Goal: Task Accomplishment & Management: Manage account settings

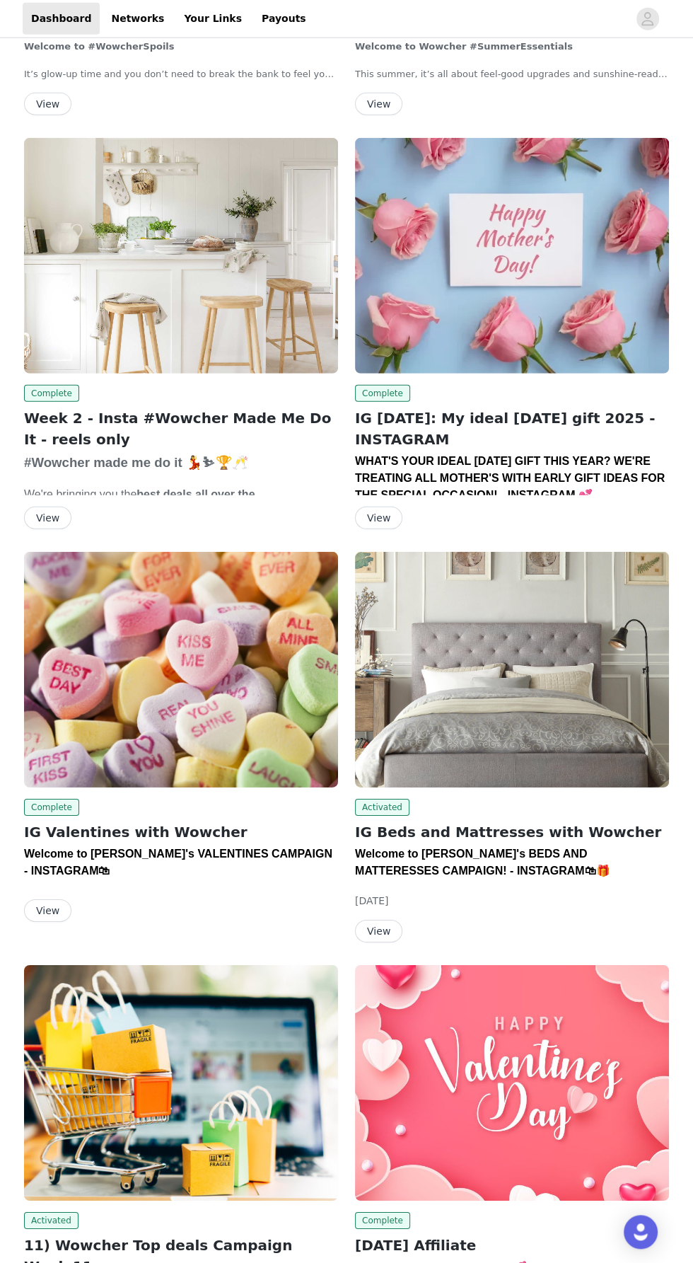
scroll to position [6137, 0]
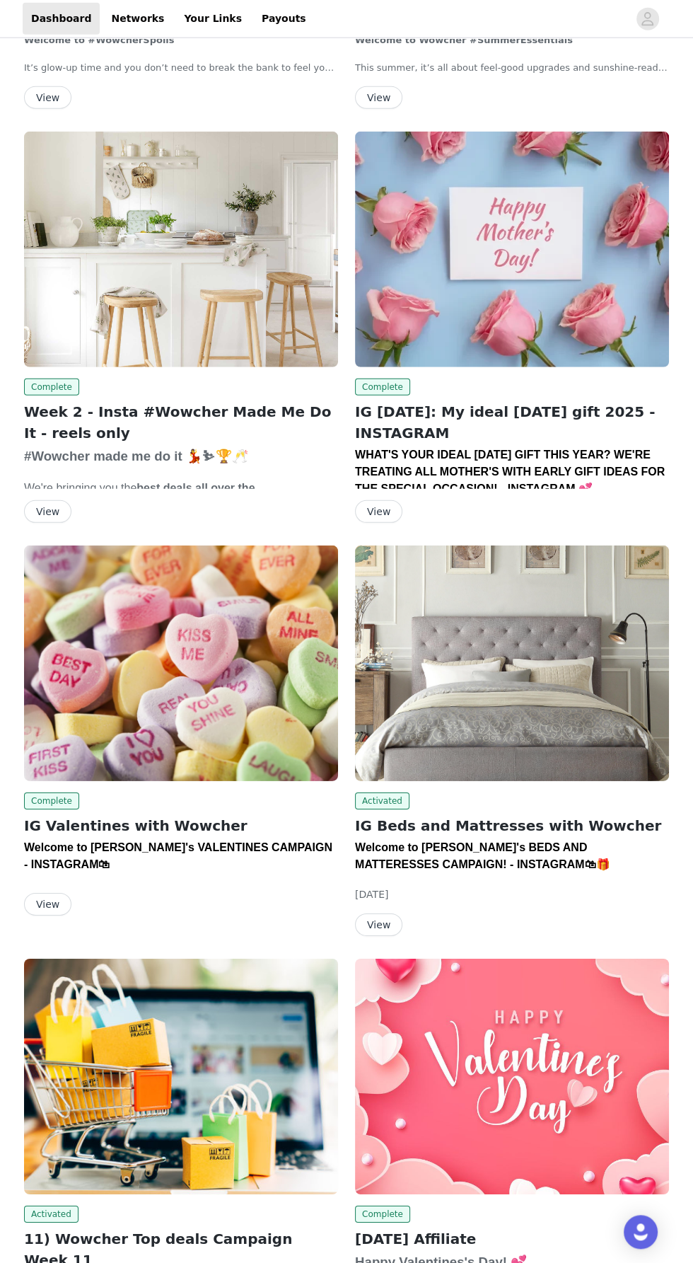
click at [384, 913] on button "View" at bounding box center [378, 924] width 47 height 23
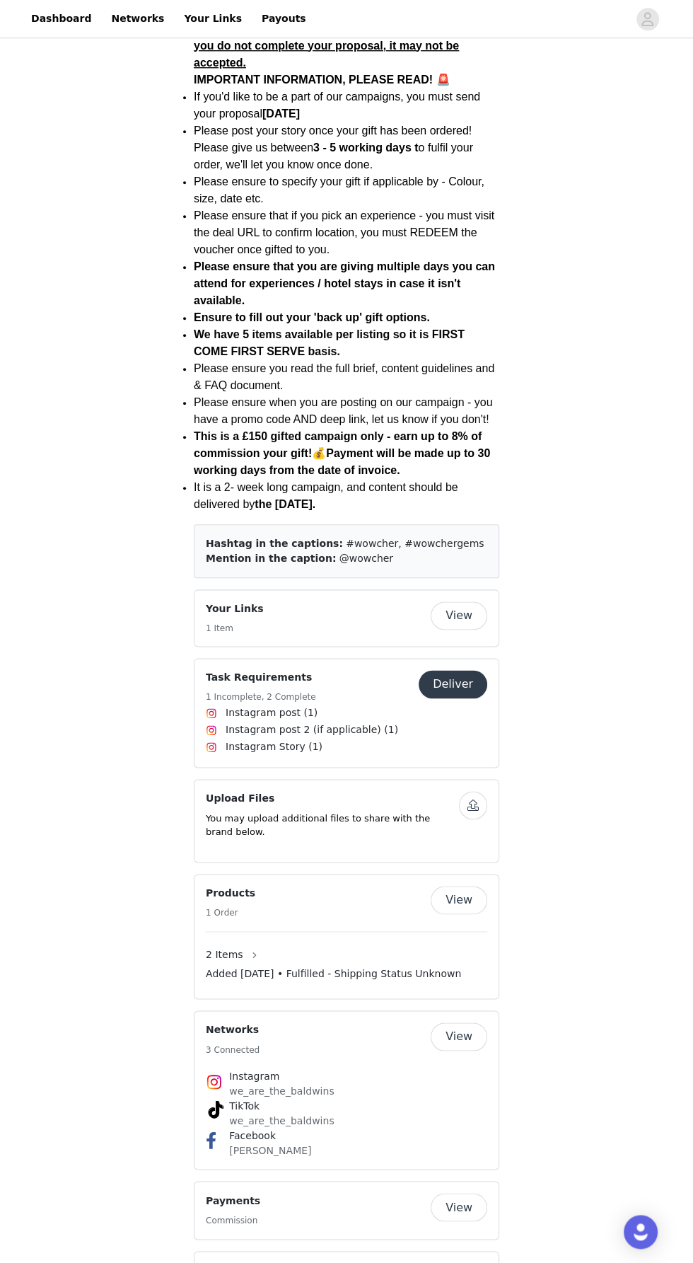
scroll to position [775, 0]
click at [244, 945] on button "button" at bounding box center [254, 956] width 23 height 23
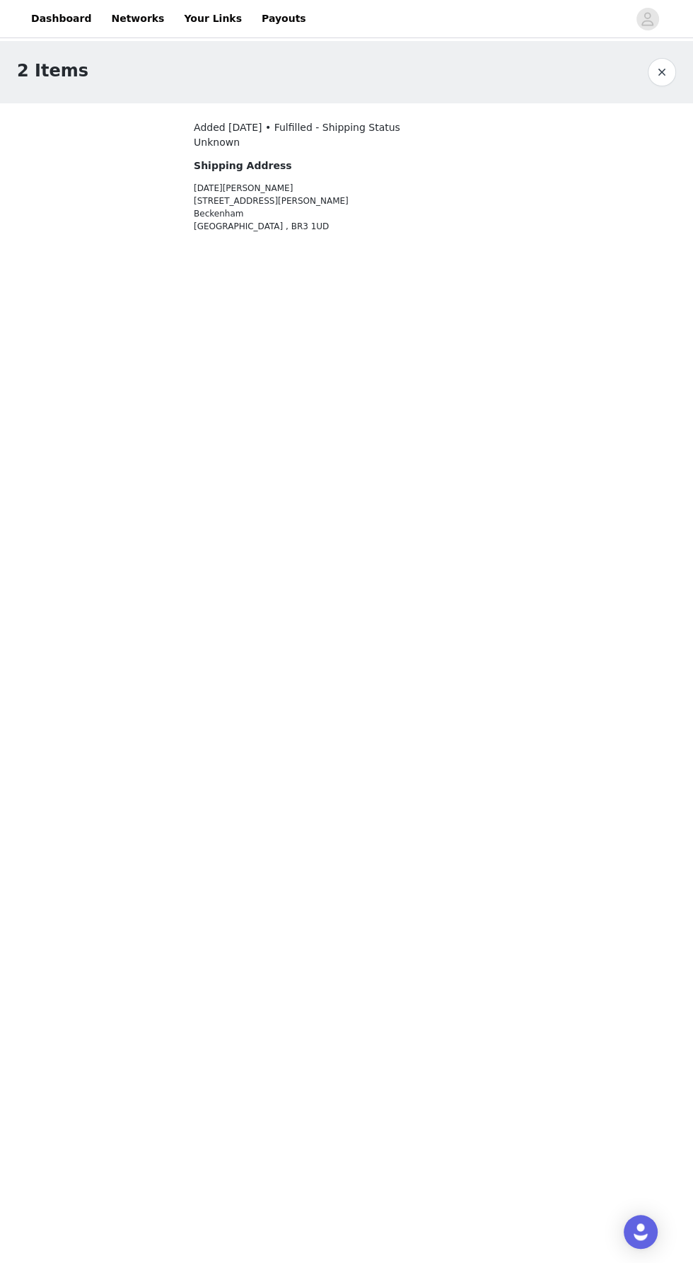
click at [666, 65] on button "button" at bounding box center [662, 72] width 28 height 28
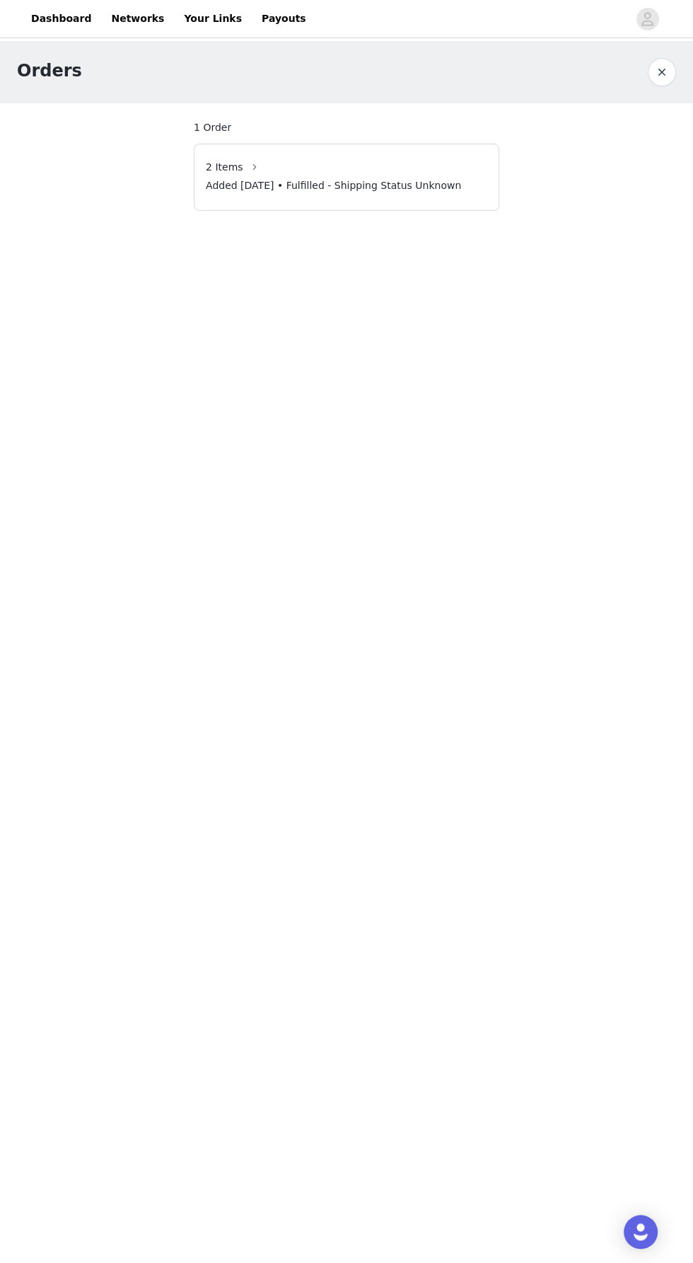
click at [654, 74] on button "button" at bounding box center [662, 72] width 28 height 28
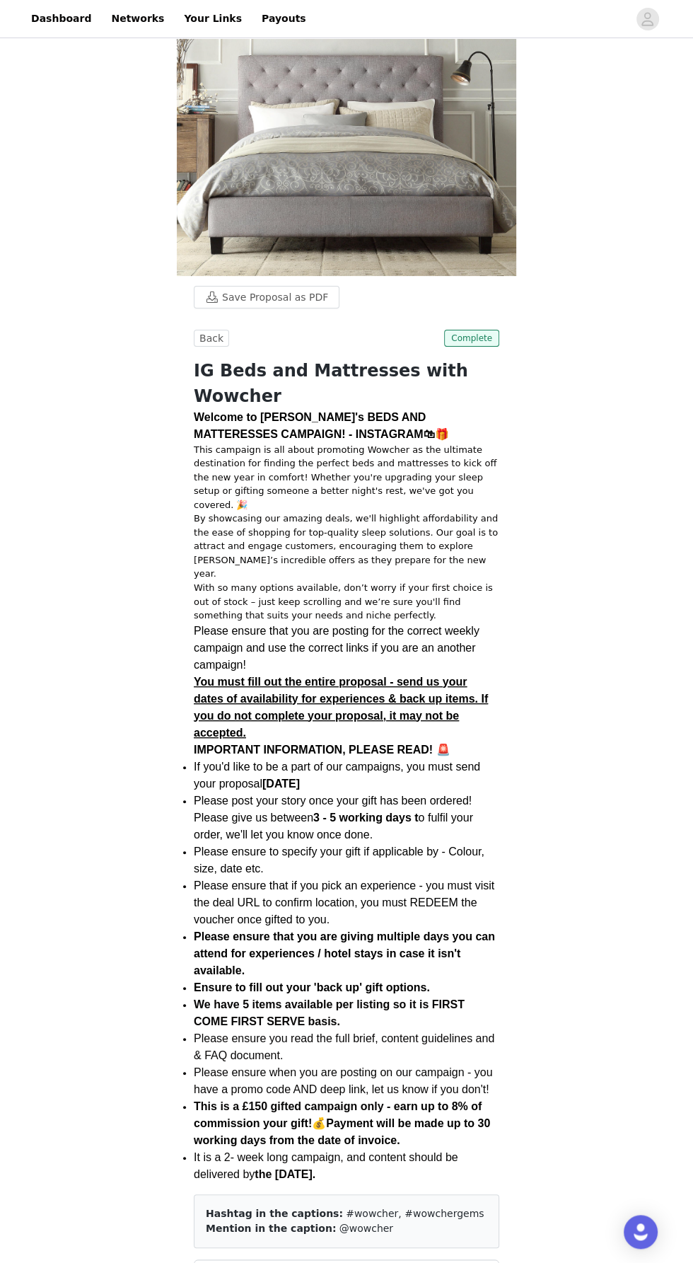
scroll to position [775, 0]
